Goal: Information Seeking & Learning: Learn about a topic

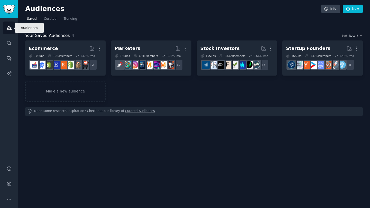
click at [6, 30] on icon "Sidebar" at bounding box center [8, 27] width 5 height 5
click at [47, 22] on link "Curated" at bounding box center [50, 20] width 16 height 11
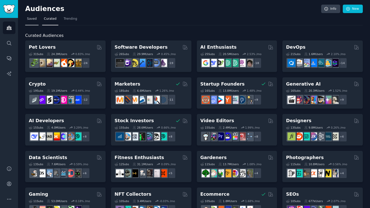
click at [37, 21] on link "Saved" at bounding box center [31, 20] width 13 height 11
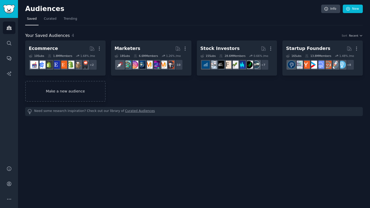
click at [72, 98] on link "Make a new audience" at bounding box center [65, 91] width 80 height 21
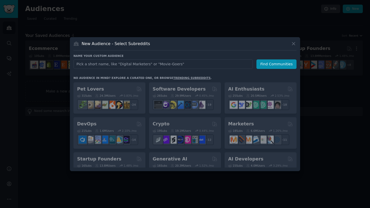
click at [144, 64] on input "text" at bounding box center [162, 64] width 179 height 9
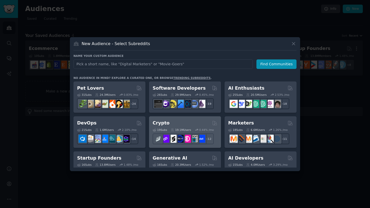
click at [196, 122] on div "Crypto" at bounding box center [184, 123] width 65 height 6
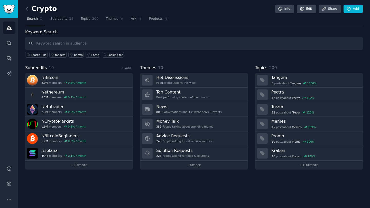
click at [258, 68] on span "Topics" at bounding box center [261, 68] width 12 height 6
click at [309, 163] on link "+ 194 more" at bounding box center [309, 165] width 108 height 9
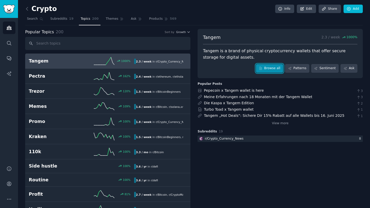
click at [269, 70] on link "Browse all" at bounding box center [269, 68] width 27 height 9
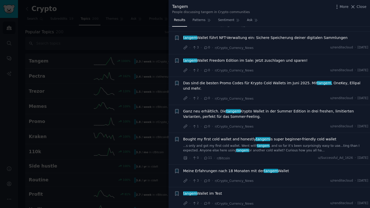
scroll to position [130, 0]
click at [71, 110] on div at bounding box center [185, 104] width 370 height 208
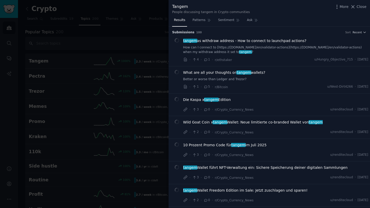
click at [88, 65] on div at bounding box center [185, 104] width 370 height 208
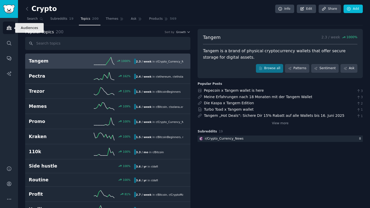
click at [13, 27] on link "Audiences" at bounding box center [9, 28] width 13 height 13
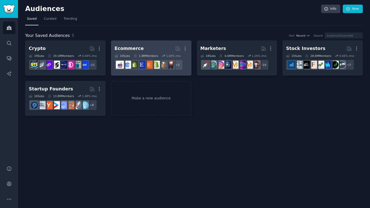
click at [149, 49] on h2 "Ecommerce More" at bounding box center [151, 48] width 73 height 9
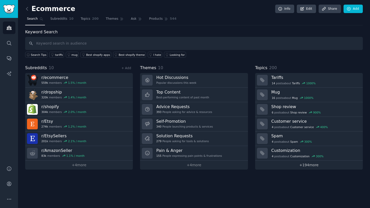
click at [307, 166] on link "+ 194 more" at bounding box center [309, 165] width 108 height 9
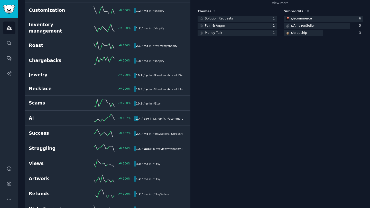
scroll to position [128, 0]
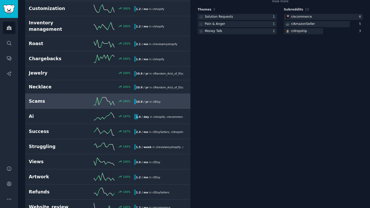
click at [140, 99] on div "10.9 / yr in r/ Etsy" at bounding box center [148, 101] width 28 height 5
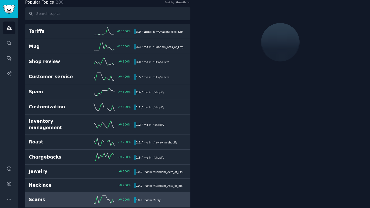
scroll to position [29, 0]
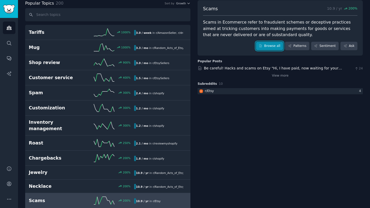
click at [267, 47] on link "Browse all" at bounding box center [269, 46] width 27 height 9
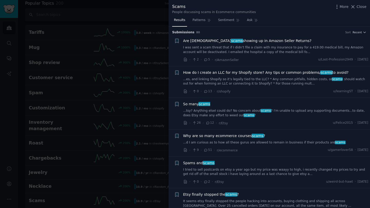
click at [244, 78] on link "...es, and linking Shopify so it’s legally tied to the LLC? * Any common pitfal…" at bounding box center [275, 81] width 185 height 9
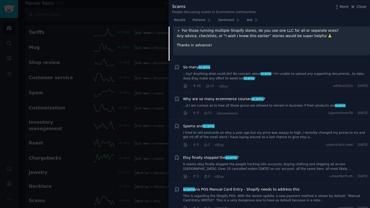
scroll to position [222, 0]
